Goal: Task Accomplishment & Management: Manage account settings

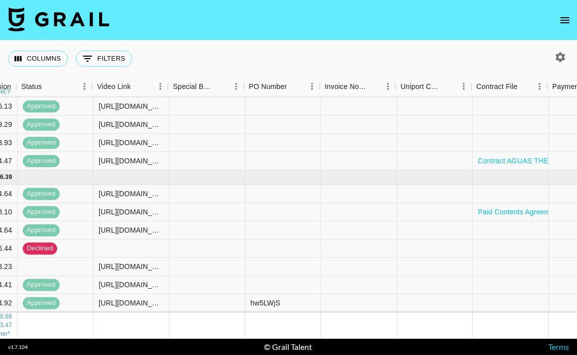
scroll to position [687, 1102]
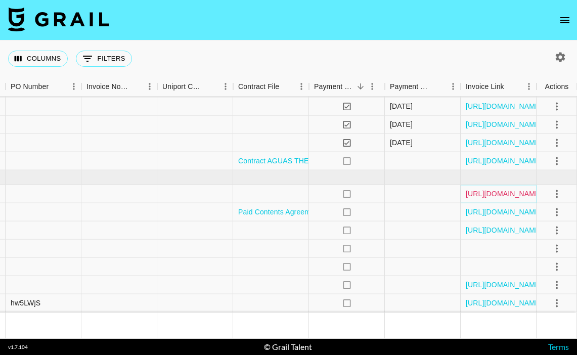
click at [488, 192] on link "https://in.xero.com/DsAIvXcgcFzFCJLzZjzgggxLKQQmeKkk08wHLoKE" at bounding box center [504, 194] width 76 height 10
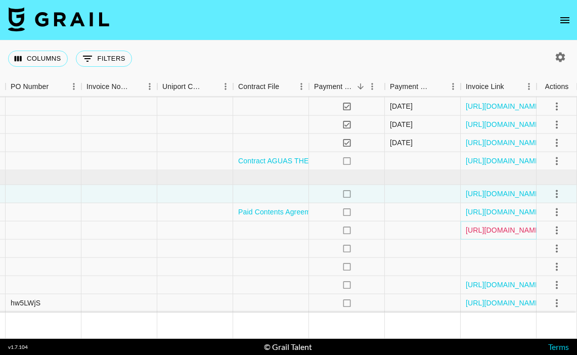
click at [487, 229] on link "https://in.xero.com/IM4MxYpWjw19lt6CqiwxxRcDNhujG1du30rtXTbi" at bounding box center [504, 230] width 76 height 10
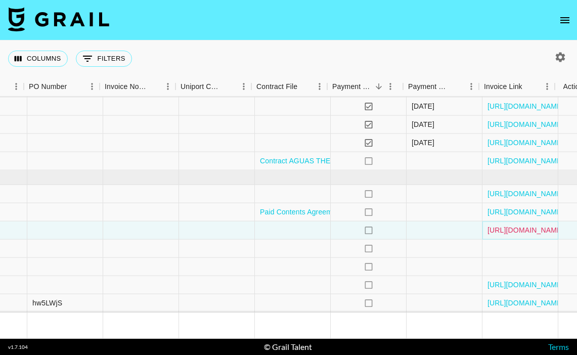
scroll to position [687, 1084]
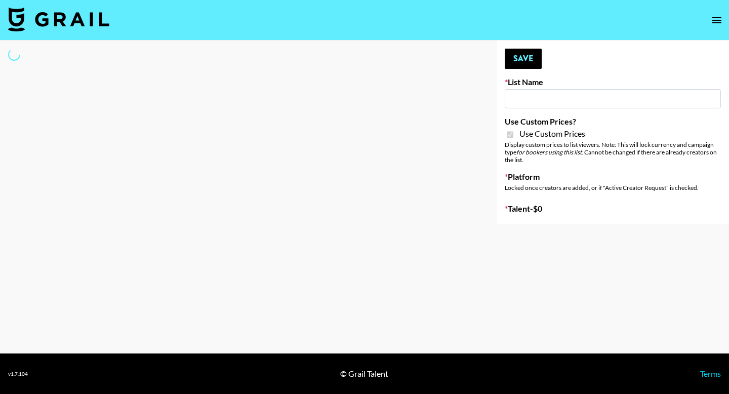
type input "Poizon (Shirley 26th Sept)"
checkbox input "true"
select select "Brand"
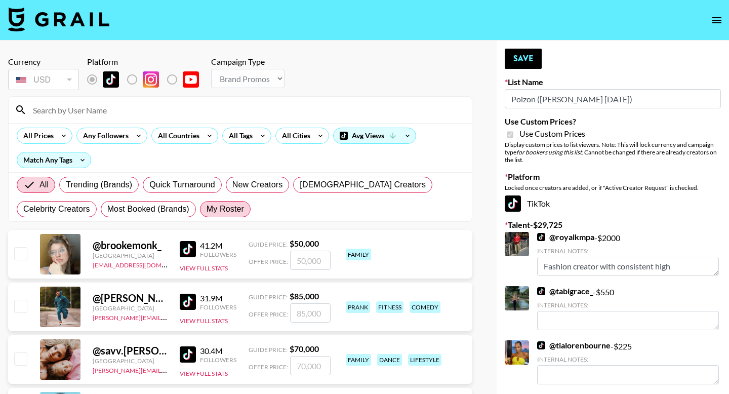
click at [232, 210] on span "My Roster" at bounding box center [224, 209] width 37 height 12
click at [206, 209] on input "My Roster" at bounding box center [206, 209] width 0 height 0
radio input "true"
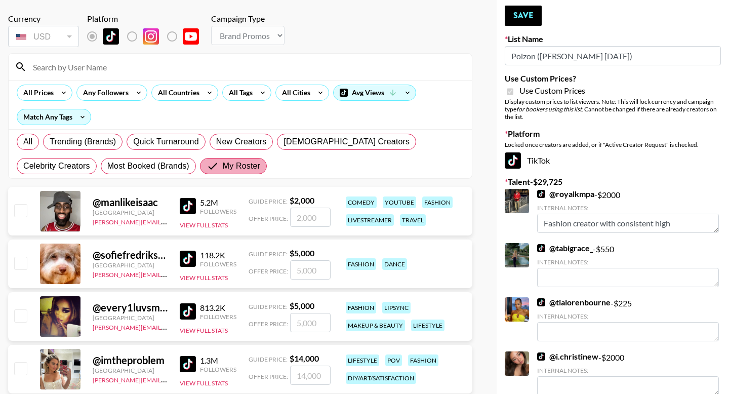
scroll to position [47, 0]
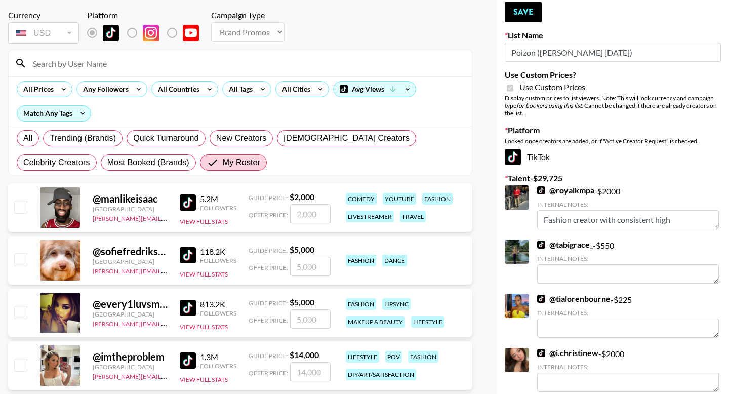
click at [19, 206] on input "checkbox" at bounding box center [20, 206] width 12 height 12
checkbox input "true"
type input "2000"
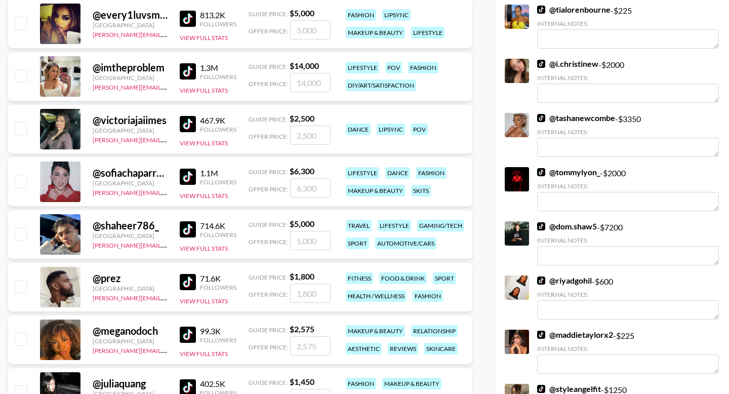
scroll to position [336, 0]
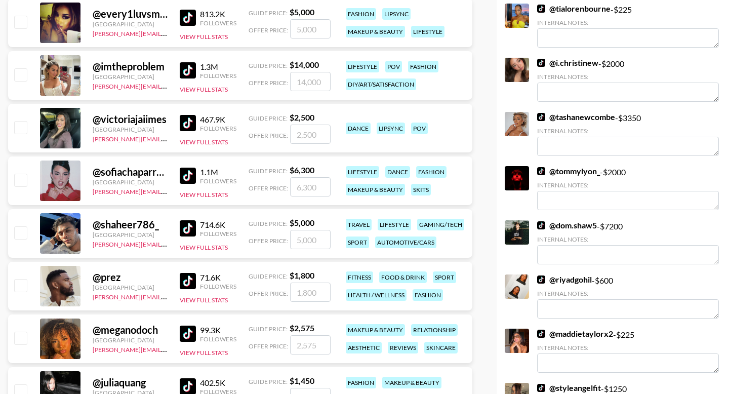
click at [23, 332] on input "checkbox" at bounding box center [20, 337] width 12 height 12
checkbox input "true"
click at [325, 348] on input "2575" at bounding box center [310, 344] width 40 height 19
type input "2000"
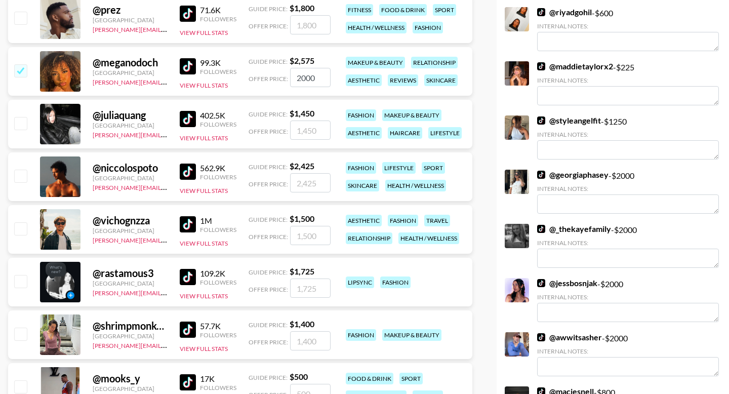
scroll to position [607, 0]
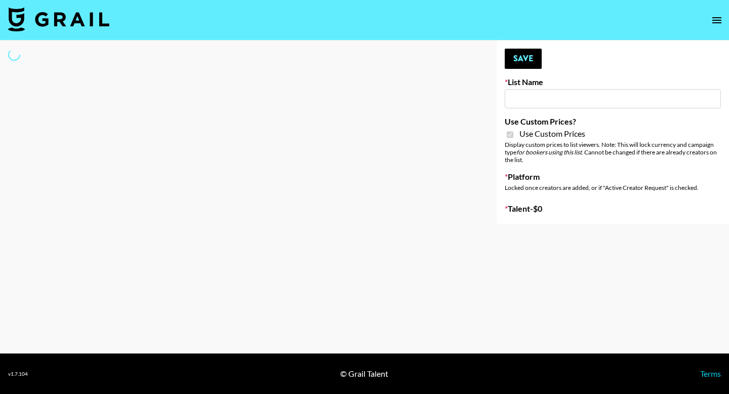
type input "Poizon IG ([DATE])"
checkbox input "true"
select select "Brand"
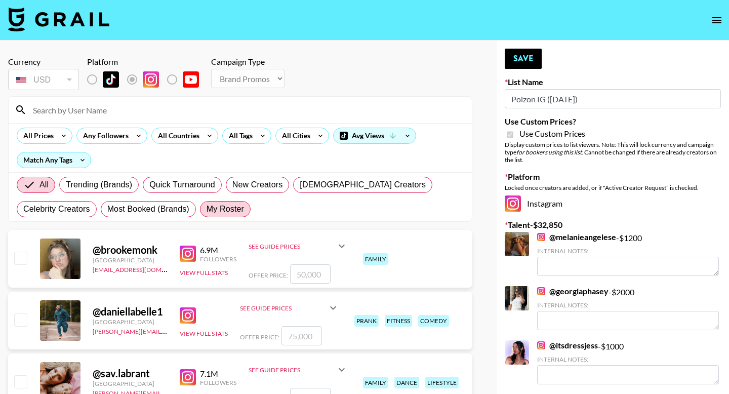
click at [231, 206] on span "My Roster" at bounding box center [224, 209] width 37 height 12
click at [206, 209] on input "My Roster" at bounding box center [206, 209] width 0 height 0
radio input "true"
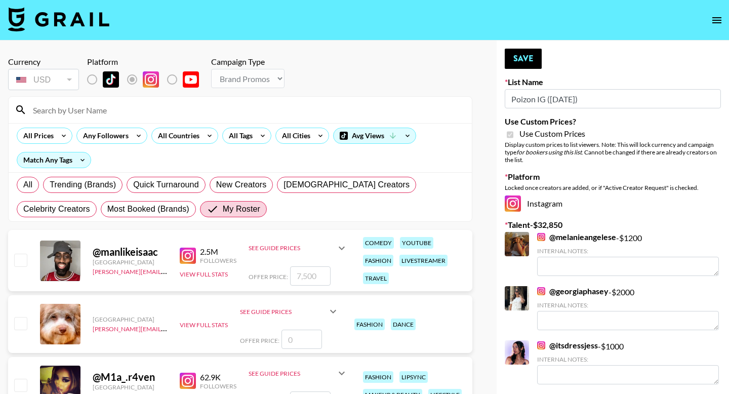
click at [21, 260] on input "checkbox" at bounding box center [20, 259] width 12 height 12
checkbox input "true"
drag, startPoint x: 322, startPoint y: 278, endPoint x: 264, endPoint y: 278, distance: 58.2
click at [264, 278] on div "Offer Price: 7500" at bounding box center [297, 275] width 99 height 19
type input "2000"
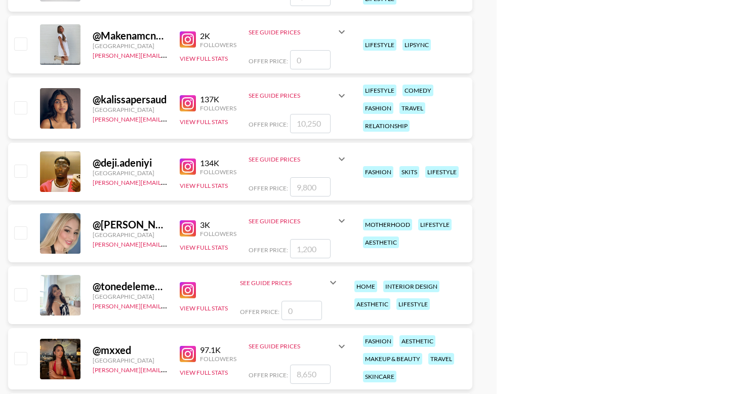
scroll to position [1806, 0]
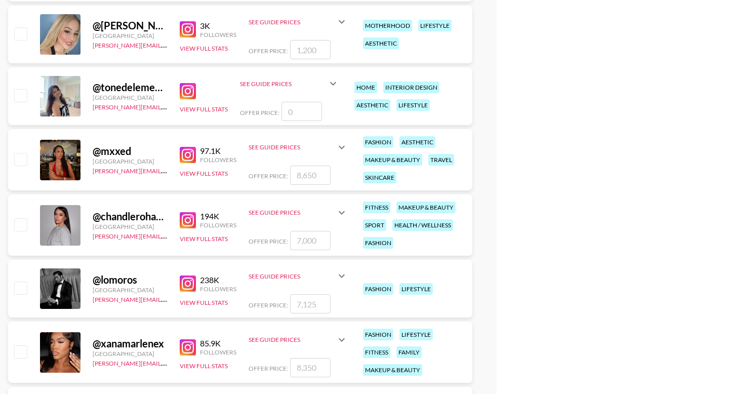
click at [301, 179] on input "number" at bounding box center [310, 174] width 40 height 19
checkbox input "true"
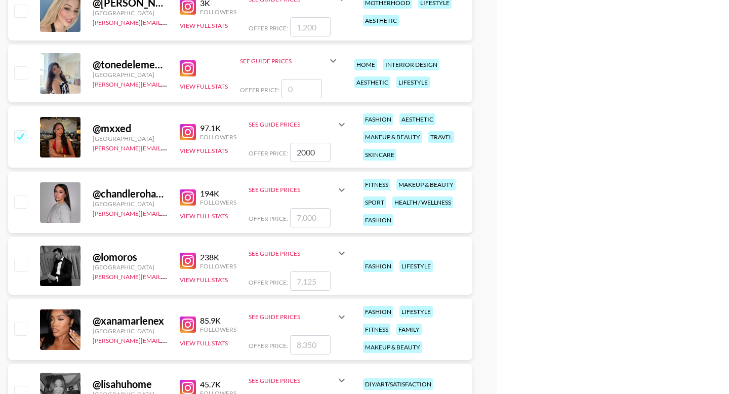
scroll to position [1829, 0]
type input "2000"
click at [315, 346] on input "number" at bounding box center [310, 343] width 40 height 19
checkbox input "true"
type input "2000"
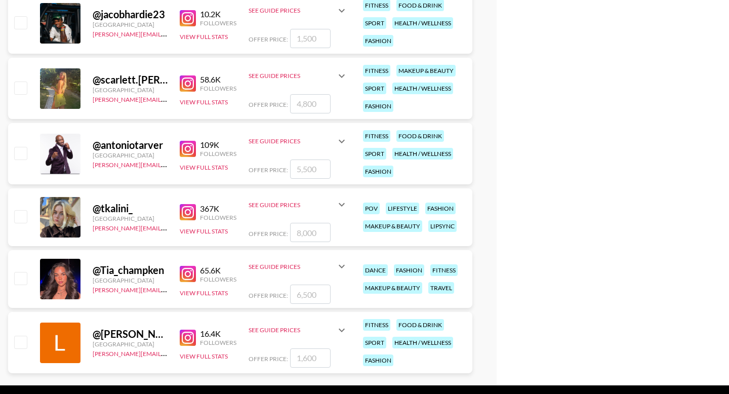
scroll to position [2678, 0]
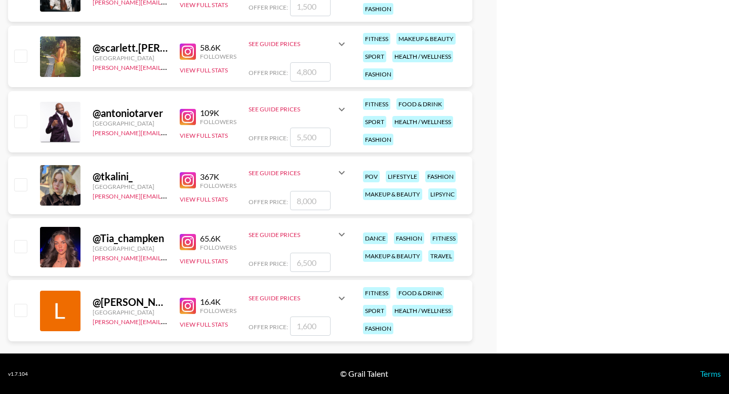
click at [299, 261] on input "number" at bounding box center [310, 261] width 40 height 19
type input "2"
checkbox input "true"
type input "2000"
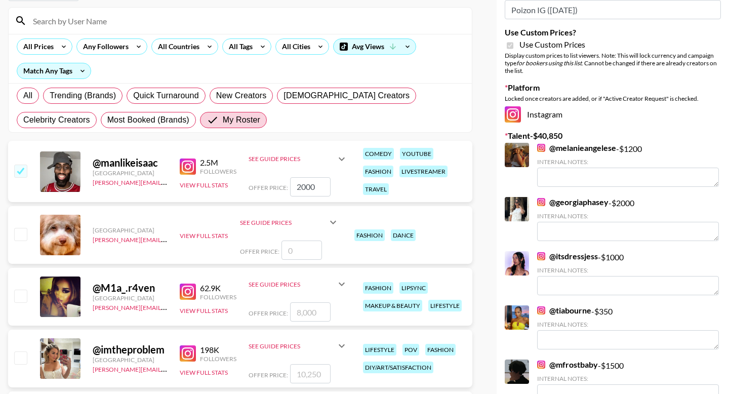
scroll to position [55, 0]
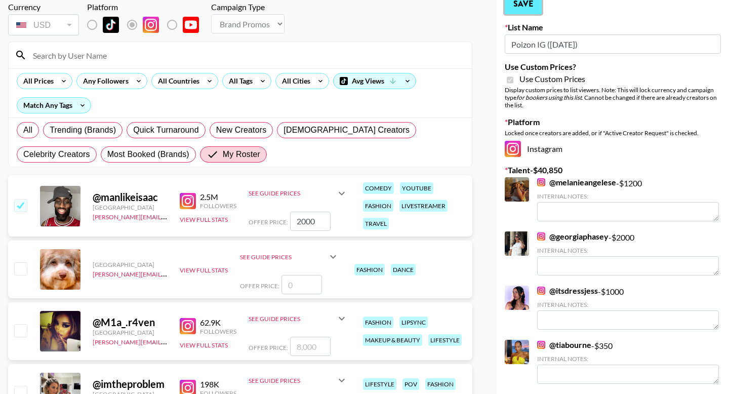
click at [522, 8] on button "Save" at bounding box center [522, 4] width 37 height 20
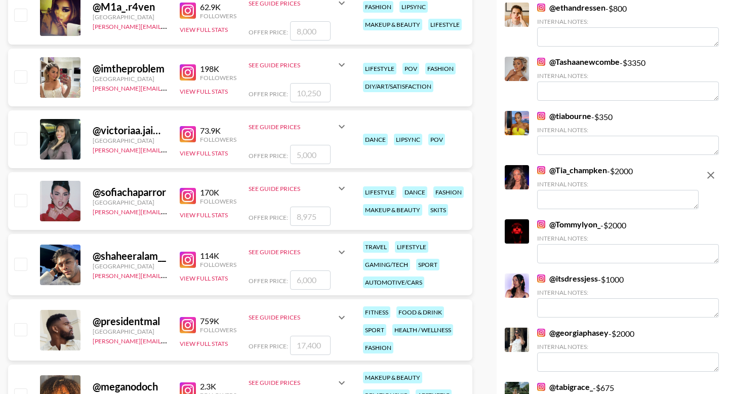
scroll to position [392, 0]
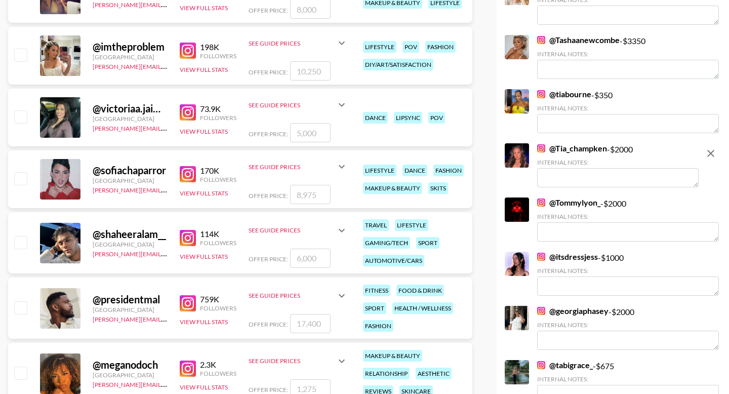
click at [19, 178] on input "checkbox" at bounding box center [20, 178] width 12 height 12
checkbox input "true"
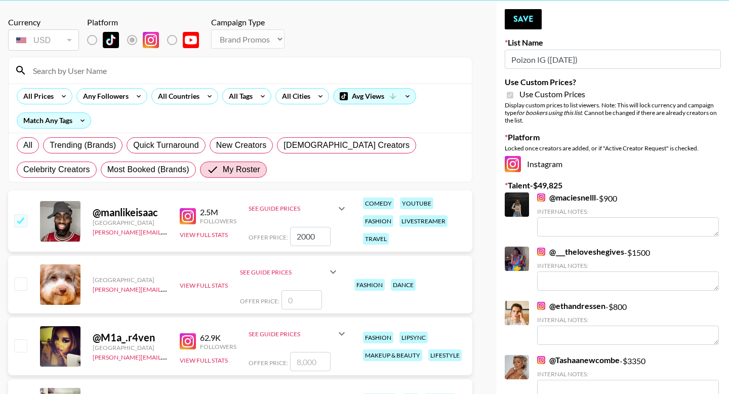
scroll to position [0, 0]
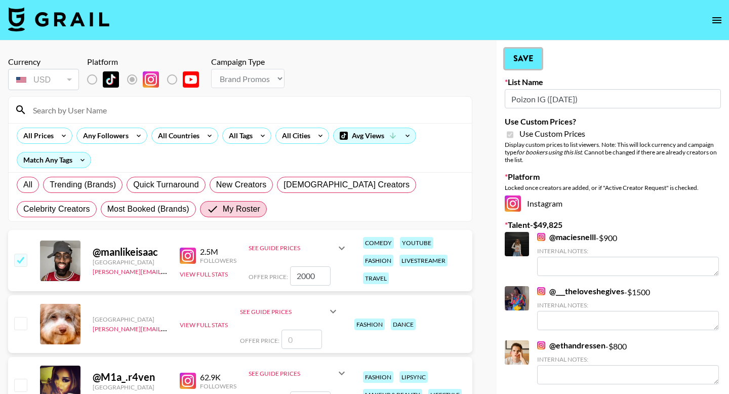
click at [525, 55] on button "Save" at bounding box center [522, 59] width 37 height 20
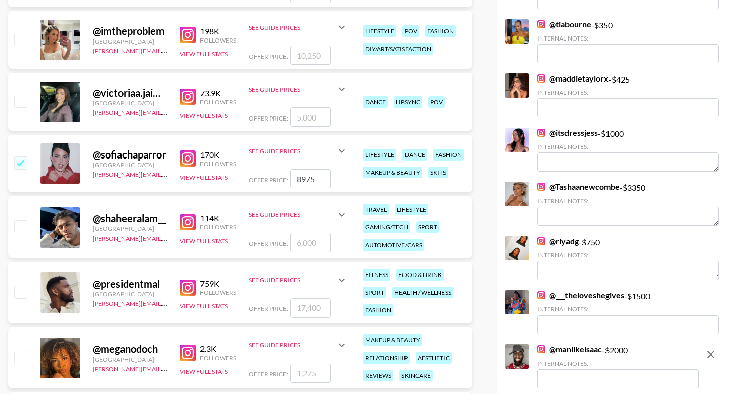
scroll to position [418, 0]
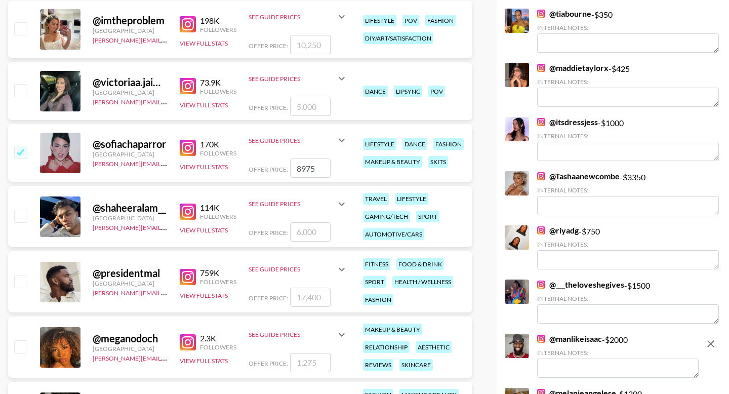
drag, startPoint x: 316, startPoint y: 166, endPoint x: 254, endPoint y: 166, distance: 61.7
click at [254, 166] on div "Offer Price: 8975" at bounding box center [297, 167] width 99 height 19
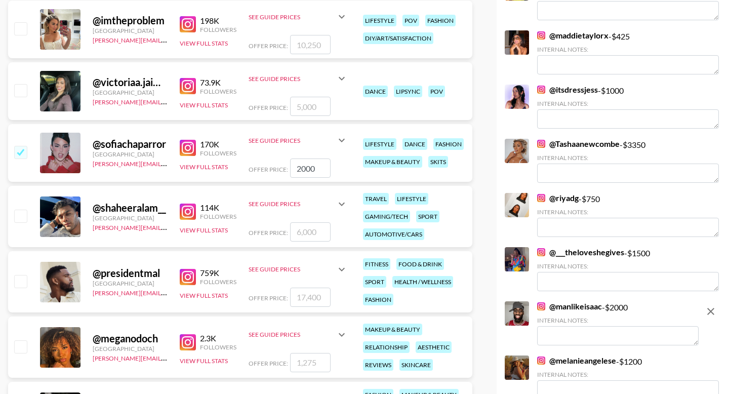
scroll to position [0, 0]
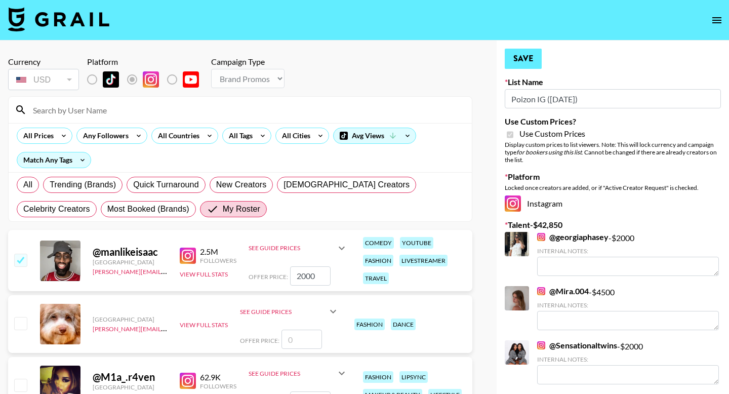
type input "2000"
click at [535, 52] on button "Save" at bounding box center [522, 59] width 37 height 20
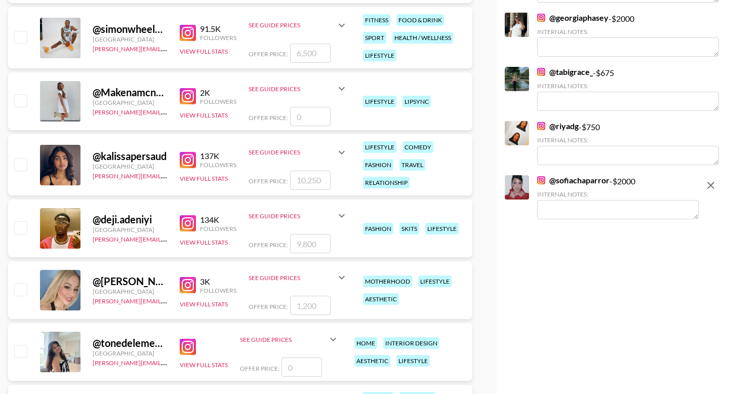
scroll to position [1666, 0]
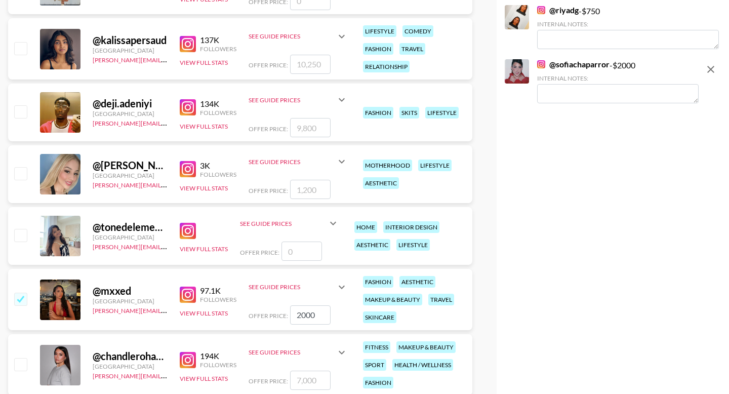
click at [19, 106] on input "checkbox" at bounding box center [20, 111] width 12 height 12
checkbox input "true"
type input "9800"
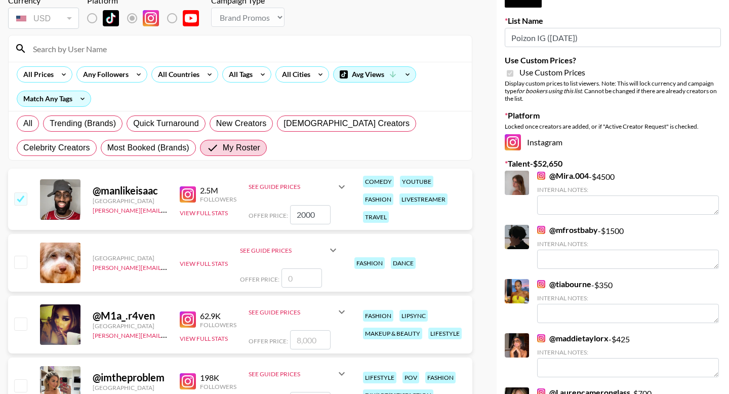
scroll to position [0, 0]
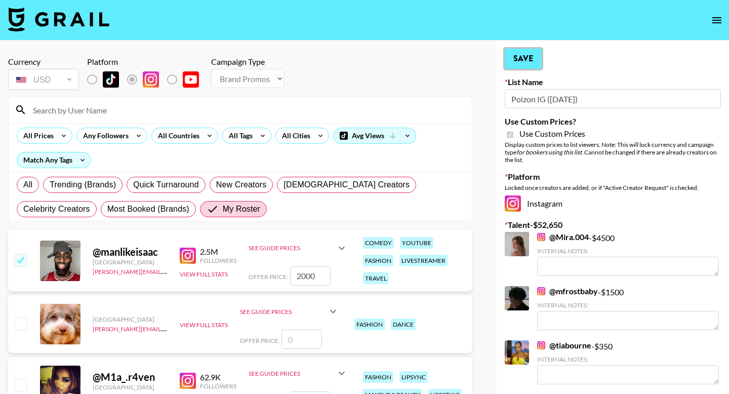
click at [524, 53] on button "Save" at bounding box center [522, 59] width 37 height 20
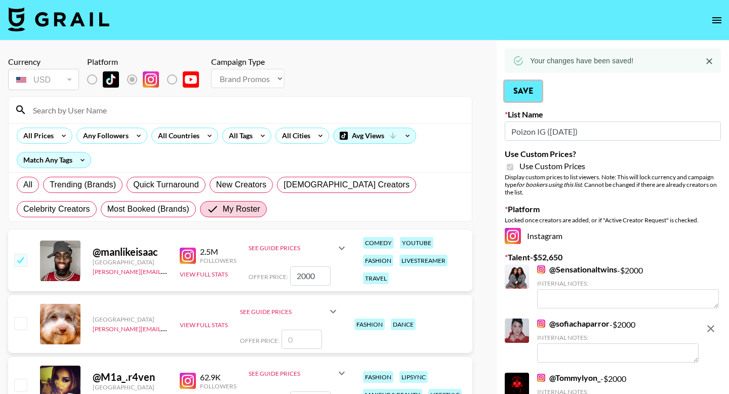
click at [526, 84] on button "Save" at bounding box center [522, 91] width 37 height 20
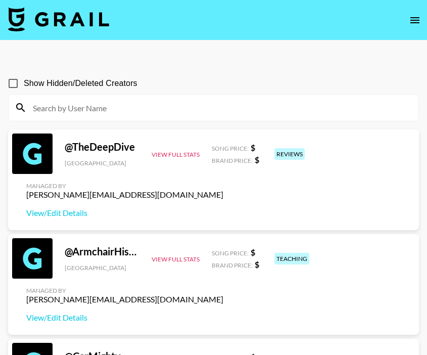
click at [191, 103] on input at bounding box center [220, 108] width 386 height 16
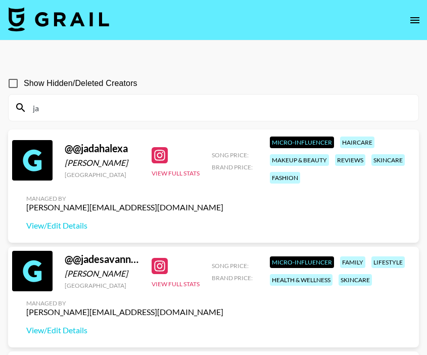
type input "j"
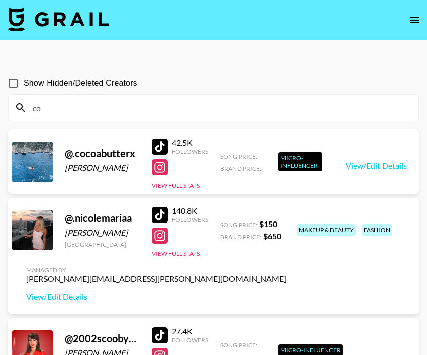
type input "c"
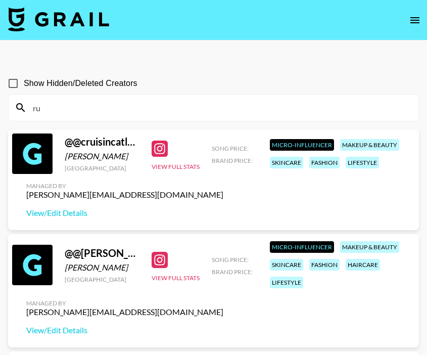
type input "r"
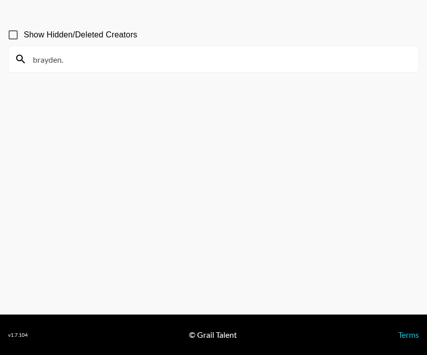
scroll to position [66, 0]
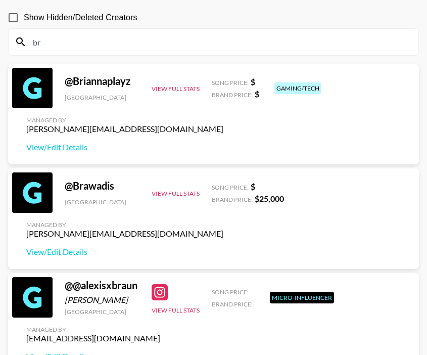
type input "b"
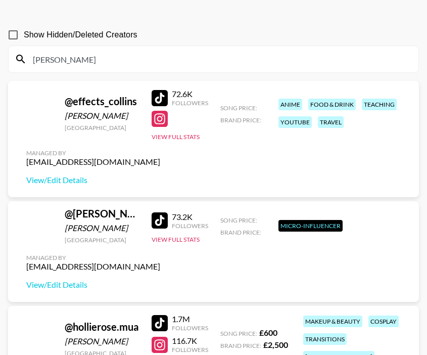
scroll to position [64, 0]
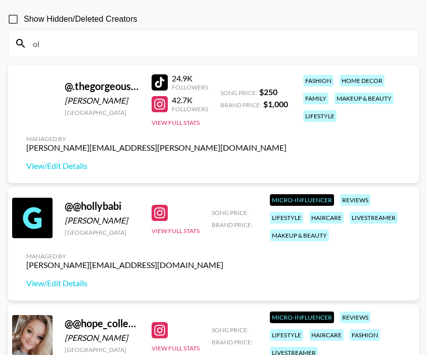
type input "o"
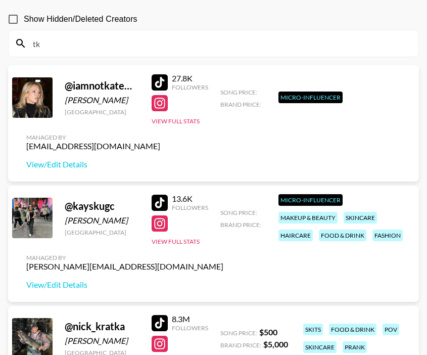
type input "t"
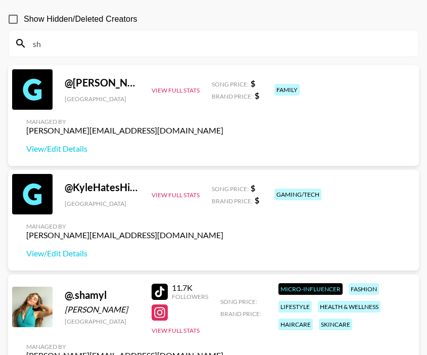
type input "s"
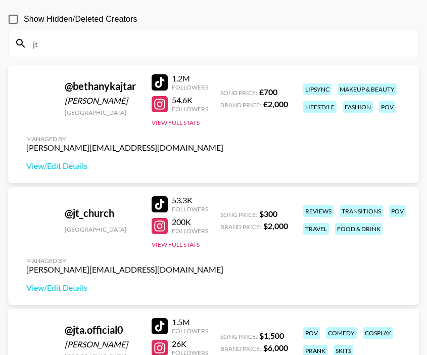
type input "j"
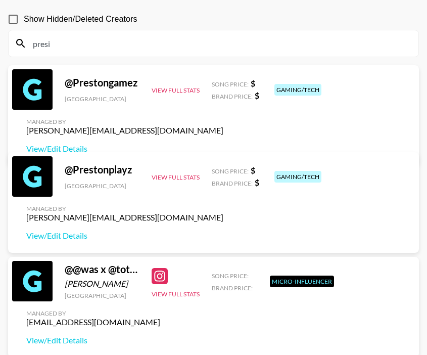
scroll to position [49, 0]
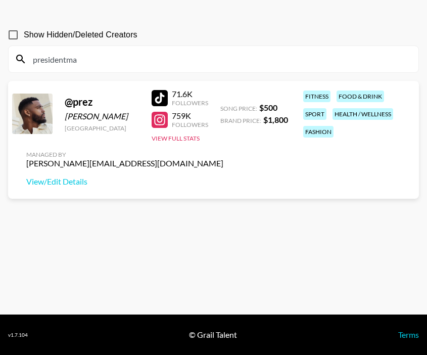
drag, startPoint x: 86, startPoint y: 58, endPoint x: 2, endPoint y: 59, distance: 84.0
click at [2, 59] on div "Show Hidden/Deleted Creators presidentma @ prez [PERSON_NAME] [GEOGRAPHIC_DATA]…" at bounding box center [213, 153] width 427 height 274
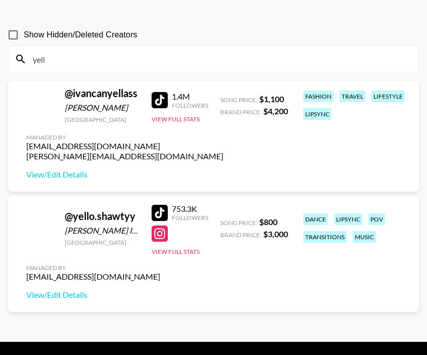
scroll to position [47, 0]
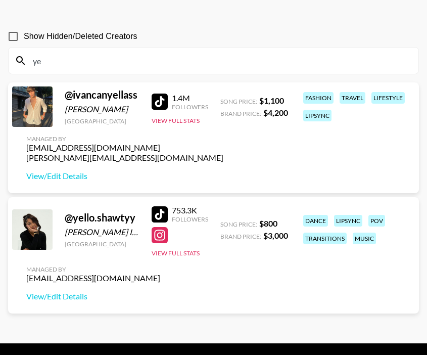
type input "y"
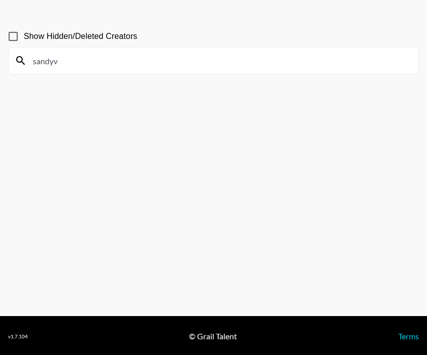
drag, startPoint x: 44, startPoint y: 60, endPoint x: -3, endPoint y: 60, distance: 46.5
click at [0, 60] on html "Show Hidden/Deleted Creators sandyv v 1.7.104 © Grail Talent Terms" at bounding box center [213, 155] width 427 height 404
drag, startPoint x: 59, startPoint y: 64, endPoint x: 26, endPoint y: 63, distance: 32.9
click at [26, 63] on div "jlbunn" at bounding box center [214, 61] width 410 height 26
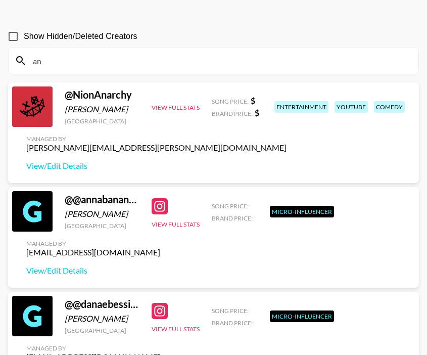
type input "a"
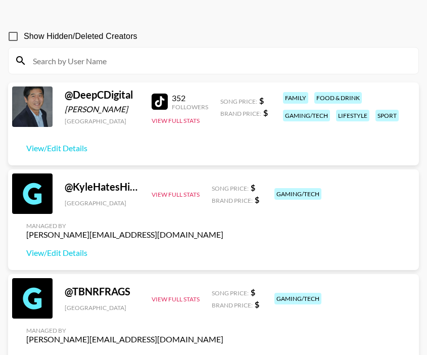
type input "h"
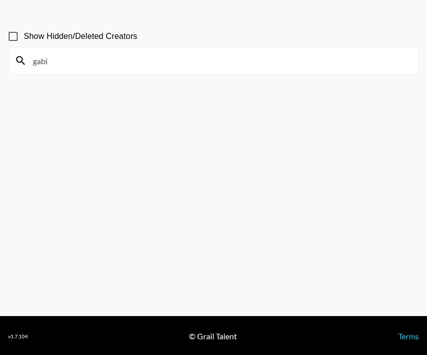
scroll to position [49, 0]
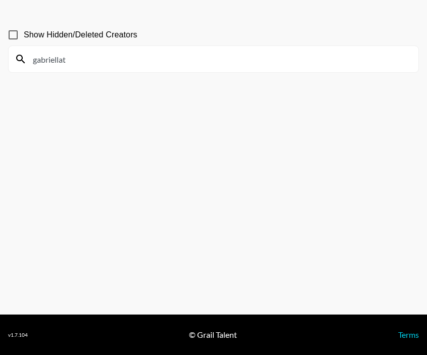
drag, startPoint x: 100, startPoint y: 61, endPoint x: 28, endPoint y: 61, distance: 71.8
click at [28, 61] on input "gabriellat" at bounding box center [220, 59] width 386 height 16
drag, startPoint x: 113, startPoint y: 66, endPoint x: 27, endPoint y: 59, distance: 86.3
click at [27, 59] on input "kel__king" at bounding box center [220, 59] width 386 height 16
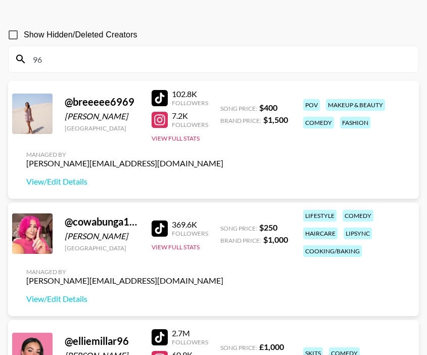
scroll to position [50, 0]
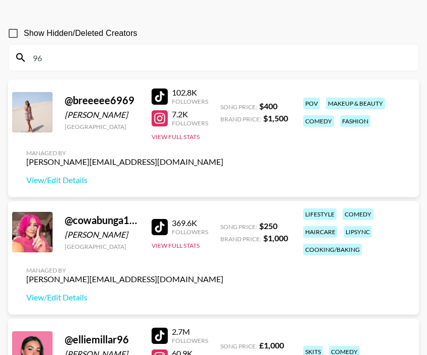
type input "9"
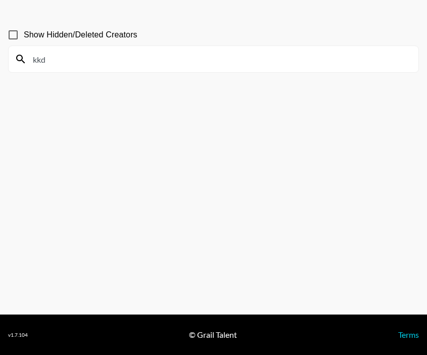
scroll to position [49, 0]
type input "k"
drag, startPoint x: 82, startPoint y: 58, endPoint x: 29, endPoint y: 58, distance: 53.1
click at [30, 58] on input "katekram" at bounding box center [220, 59] width 386 height 16
drag, startPoint x: 54, startPoint y: 71, endPoint x: 45, endPoint y: 68, distance: 9.6
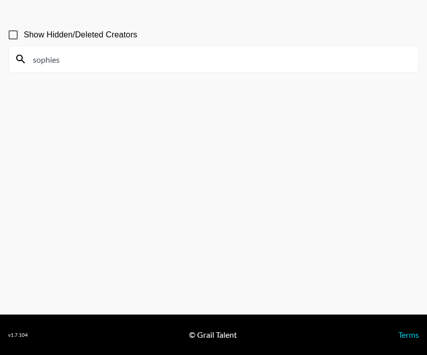
click at [39, 67] on div "sophies" at bounding box center [214, 59] width 410 height 26
drag, startPoint x: 61, startPoint y: 63, endPoint x: 12, endPoint y: 63, distance: 48.6
click at [12, 63] on div "sophies" at bounding box center [214, 59] width 410 height 26
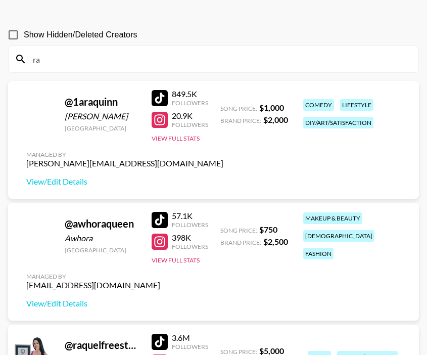
type input "r"
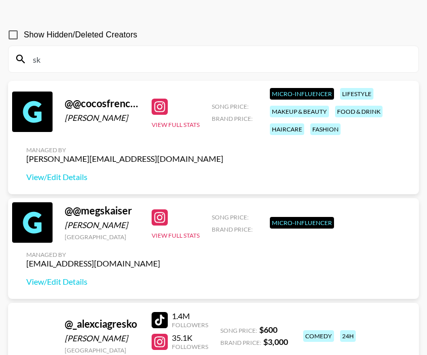
type input "s"
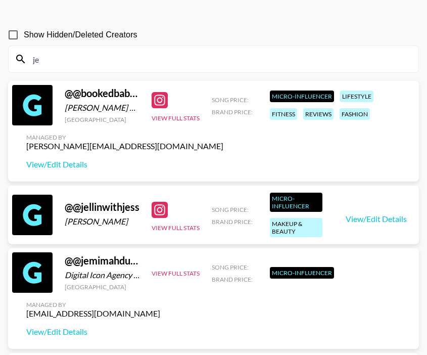
type input "j"
